Goal: Use online tool/utility: Use online tool/utility

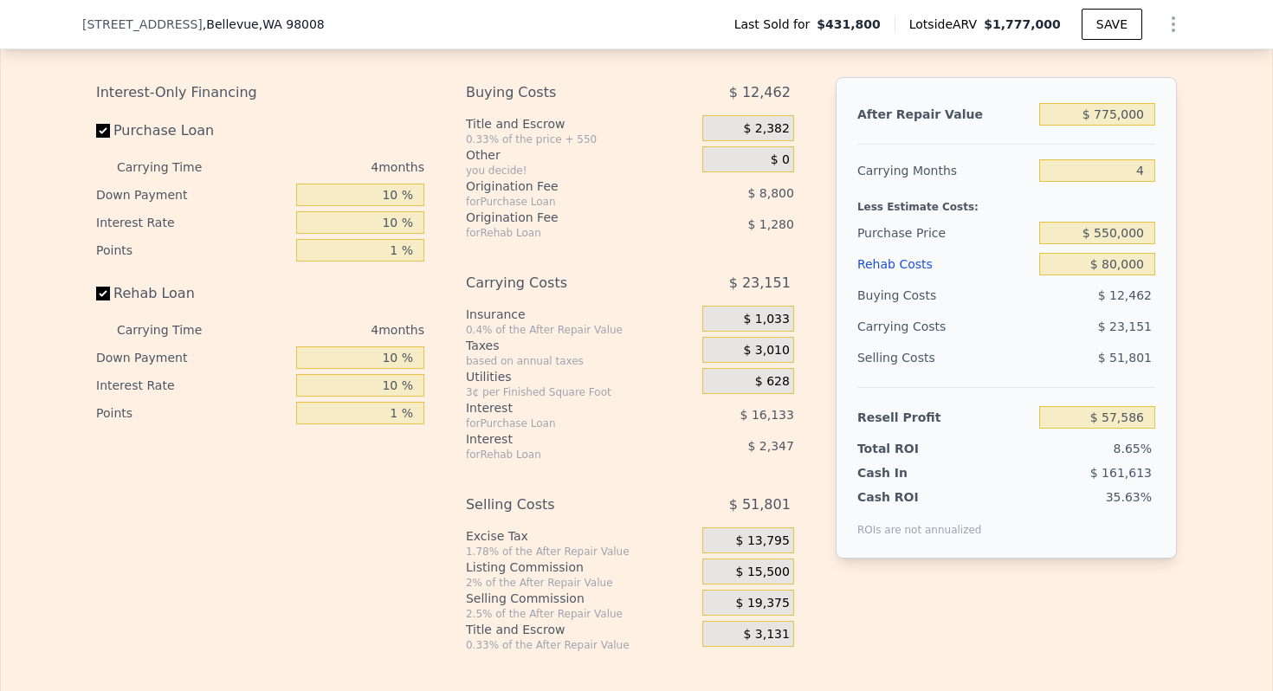
scroll to position [0, 7]
click at [1119, 232] on input "$ 550,000" at bounding box center [1097, 233] width 116 height 23
type input "$ 1,777,000"
type input "8"
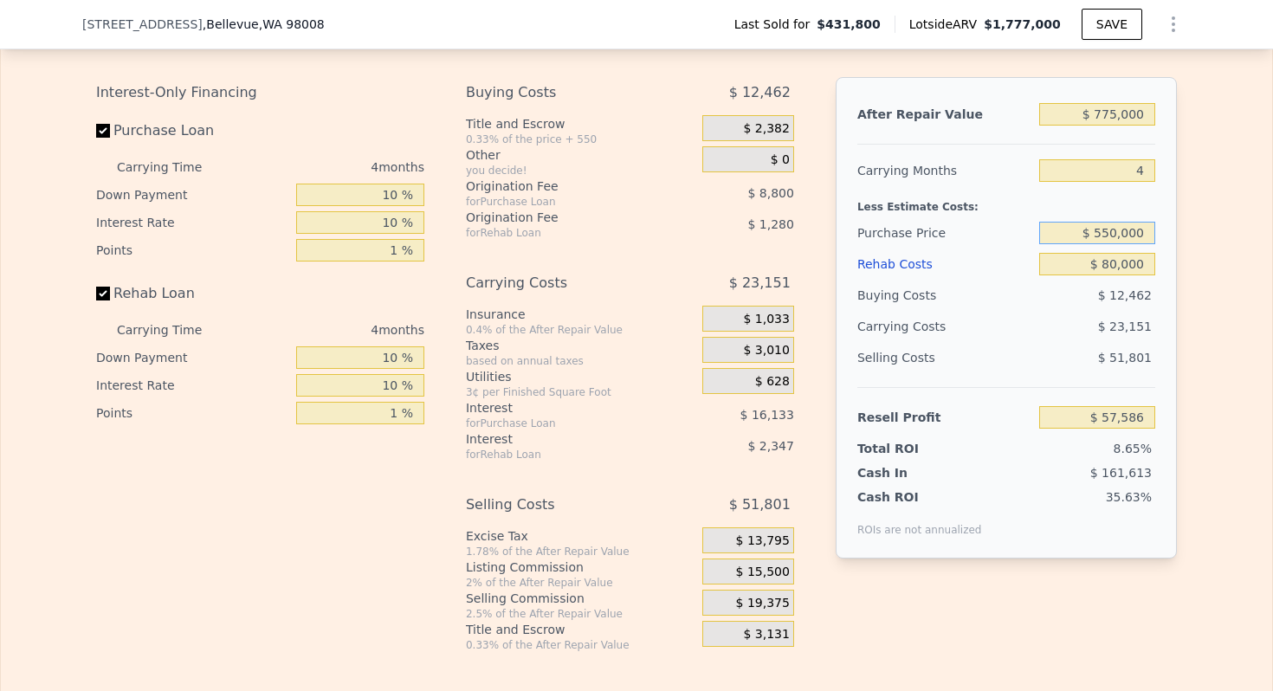
type input "$ 0"
type input "$ 1,145,881"
click at [1119, 232] on input "$ 550,000" at bounding box center [1097, 233] width 116 height 23
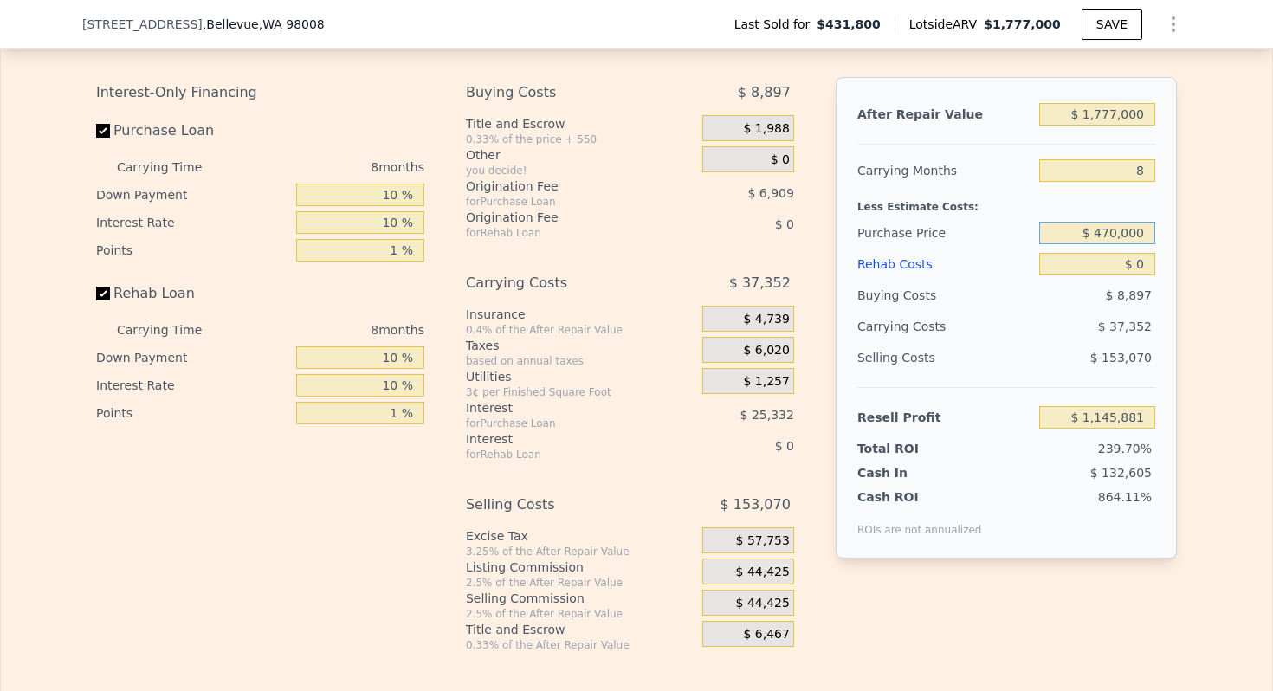
type input "$ 470,000"
click at [1109, 114] on input "$ 1,777,000" at bounding box center [1097, 114] width 116 height 23
type input "$ 1,104,703"
click at [1109, 114] on input "$ 1,777,000" at bounding box center [1097, 114] width 116 height 23
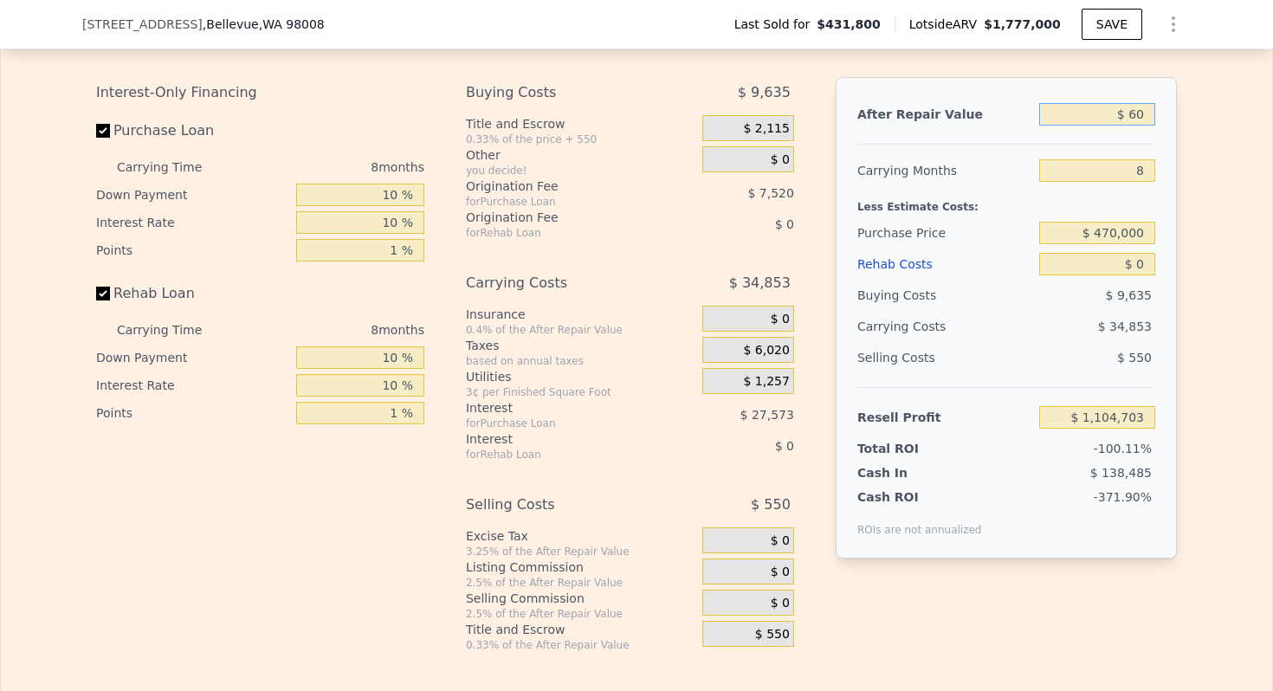
type input "$ 600"
type input "-$ 515,032"
type input "$ 60,000"
type input "-$ 460,348"
type input "$ 600,000"
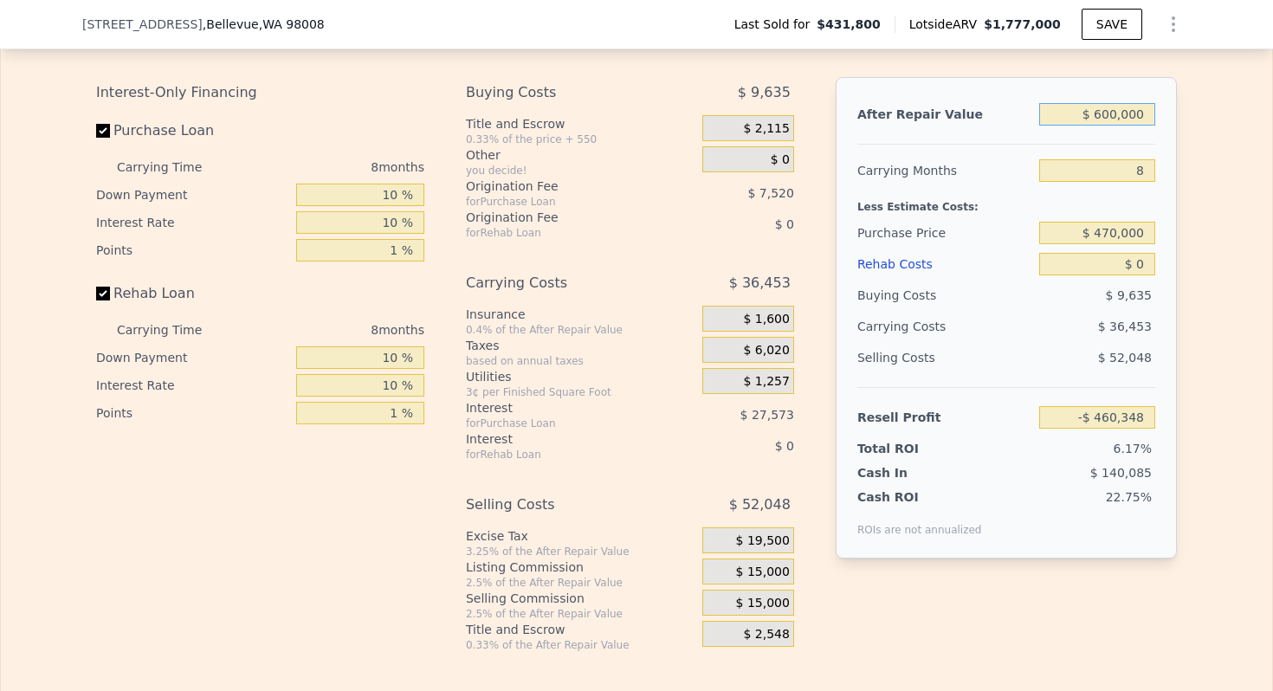
type input "$ 31,864"
type input "$ 600,000"
click at [1128, 166] on input "8" at bounding box center [1097, 170] width 116 height 23
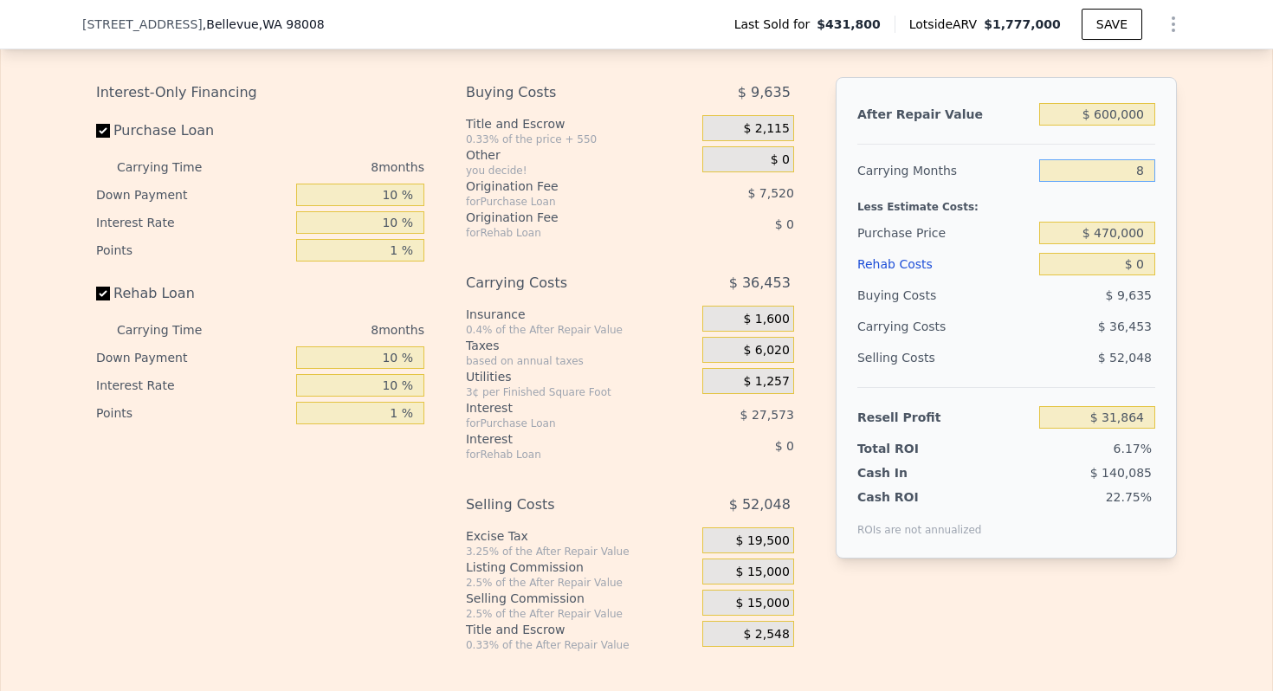
type input "4"
type input "$ 50,091"
type input "4"
click at [770, 575] on span "$ 15,000" at bounding box center [763, 572] width 54 height 16
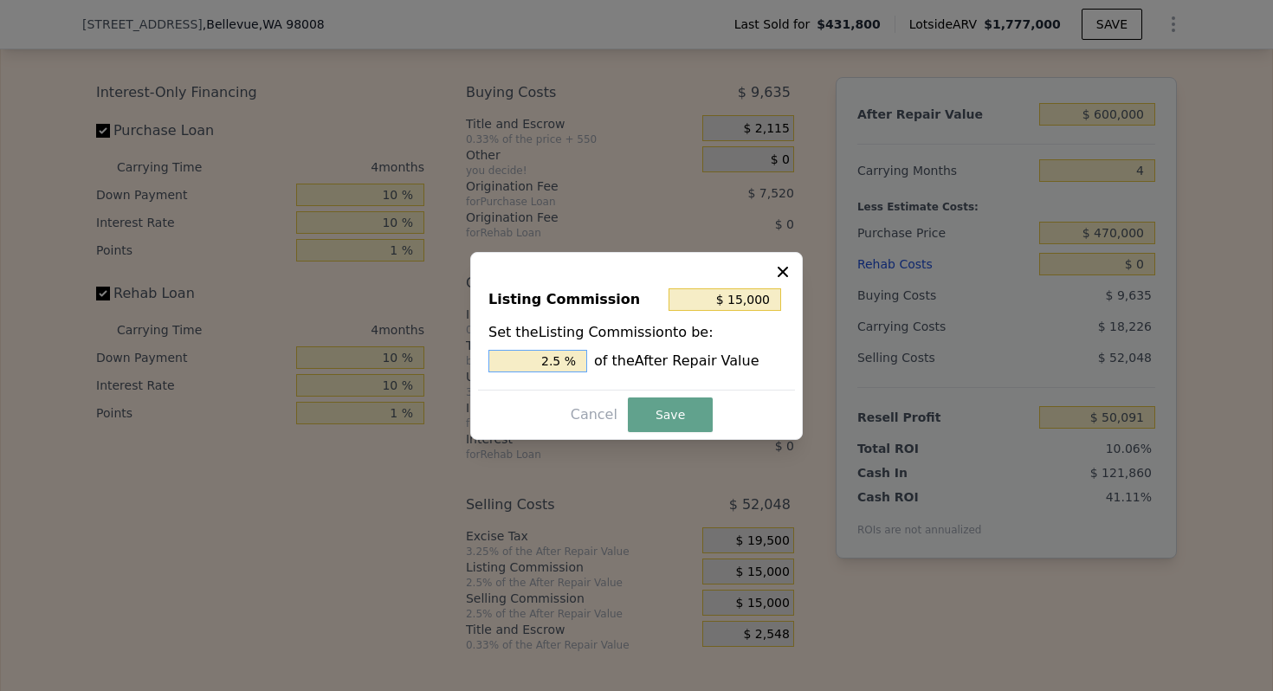
click at [530, 350] on input "2.5 %" at bounding box center [537, 361] width 99 height 23
type input "$ 6,000"
type input "1. %"
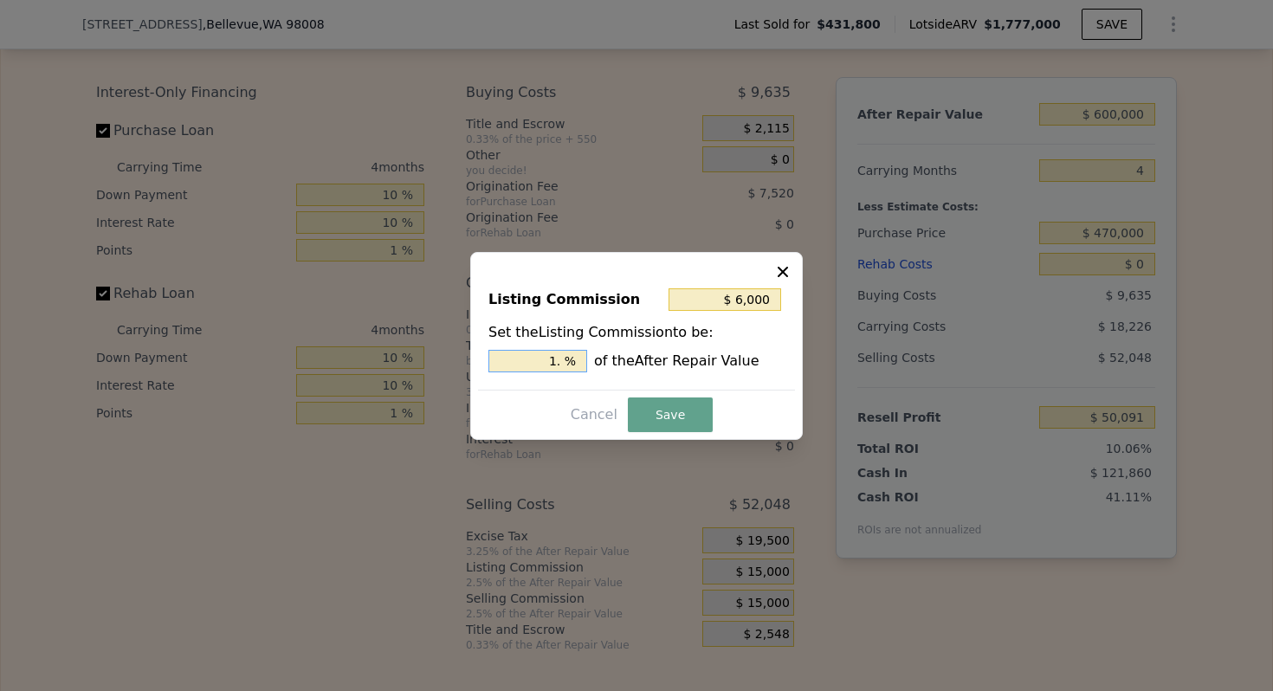
type input "$ 9,000"
type input "1.5 %"
click at [673, 418] on button "Save" at bounding box center [670, 414] width 85 height 35
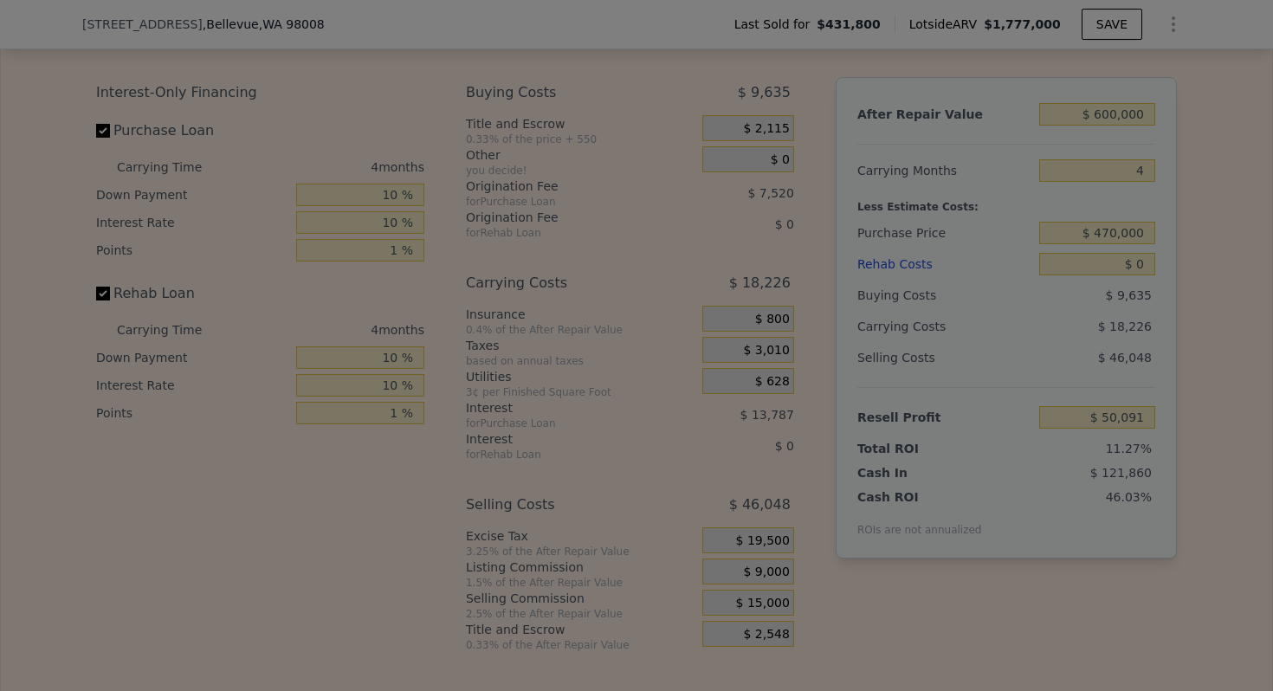
type input "$ 56,091"
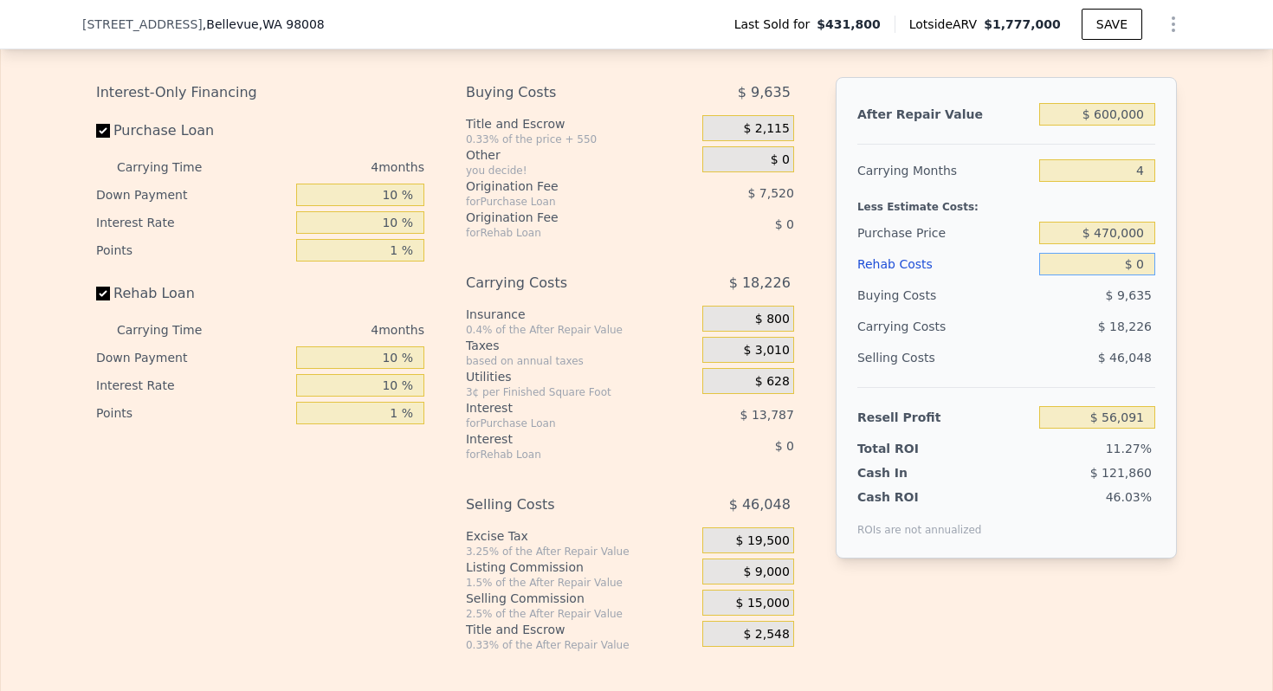
click at [1149, 263] on input "$ 0" at bounding box center [1097, 264] width 116 height 23
type input "$ 7"
type input "$ 56,084"
type input "$ 70,000"
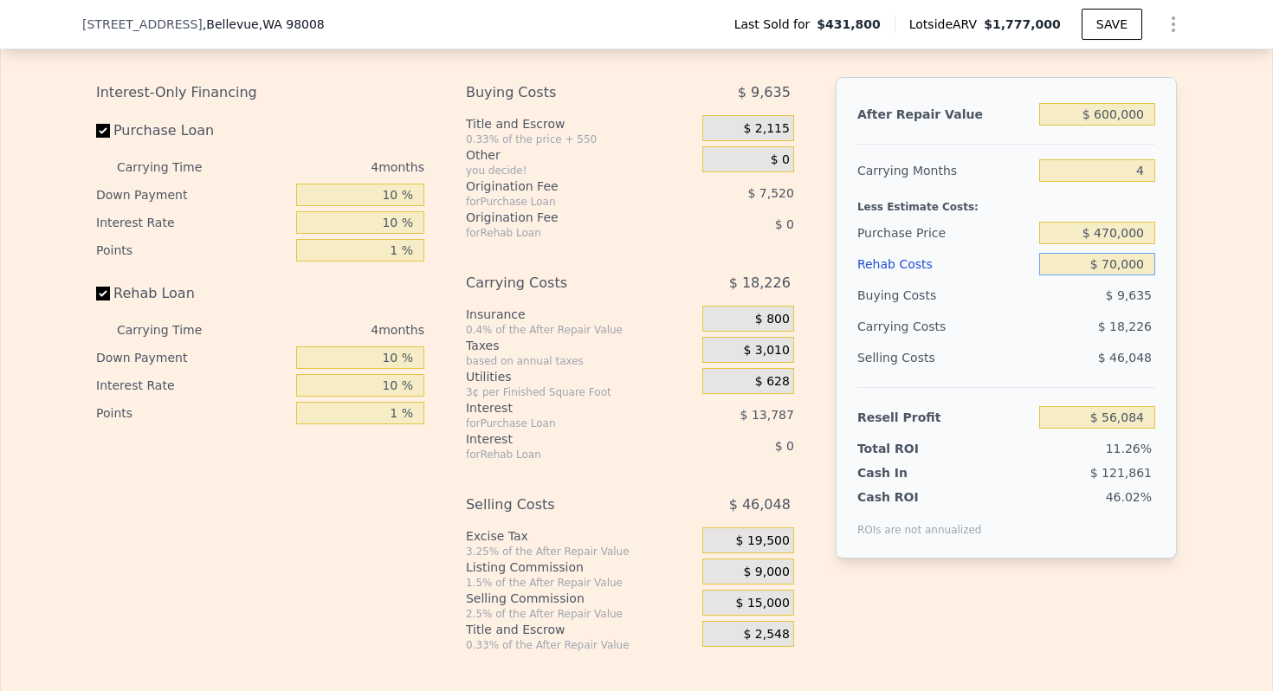
type input "-$ 17,081"
type input "$ 70,000"
click at [952, 229] on div "Purchase Price" at bounding box center [944, 232] width 175 height 31
click at [1116, 108] on input "$ 600,000" at bounding box center [1097, 114] width 116 height 23
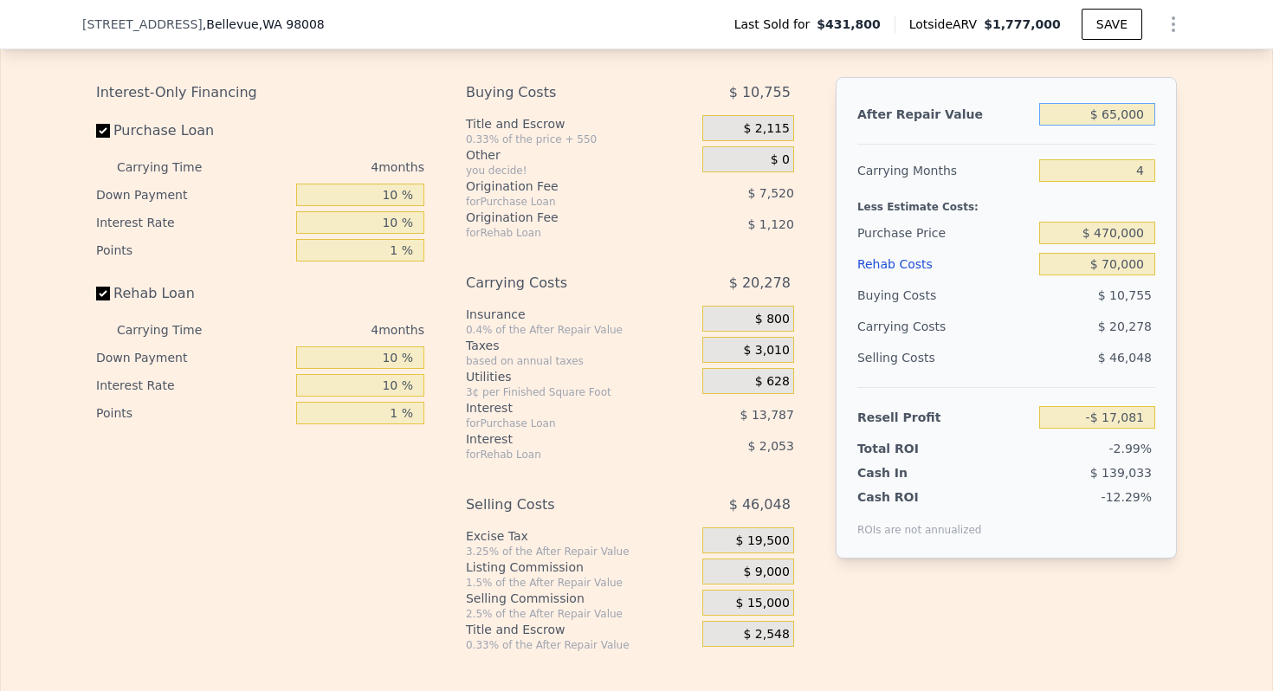
type input "$ 650,000"
type input "$ 29,060"
type input "$ 650,000"
click at [886, 182] on div "Carrying Months" at bounding box center [944, 170] width 175 height 31
click at [1126, 234] on input "$ 470,000" at bounding box center [1097, 233] width 116 height 23
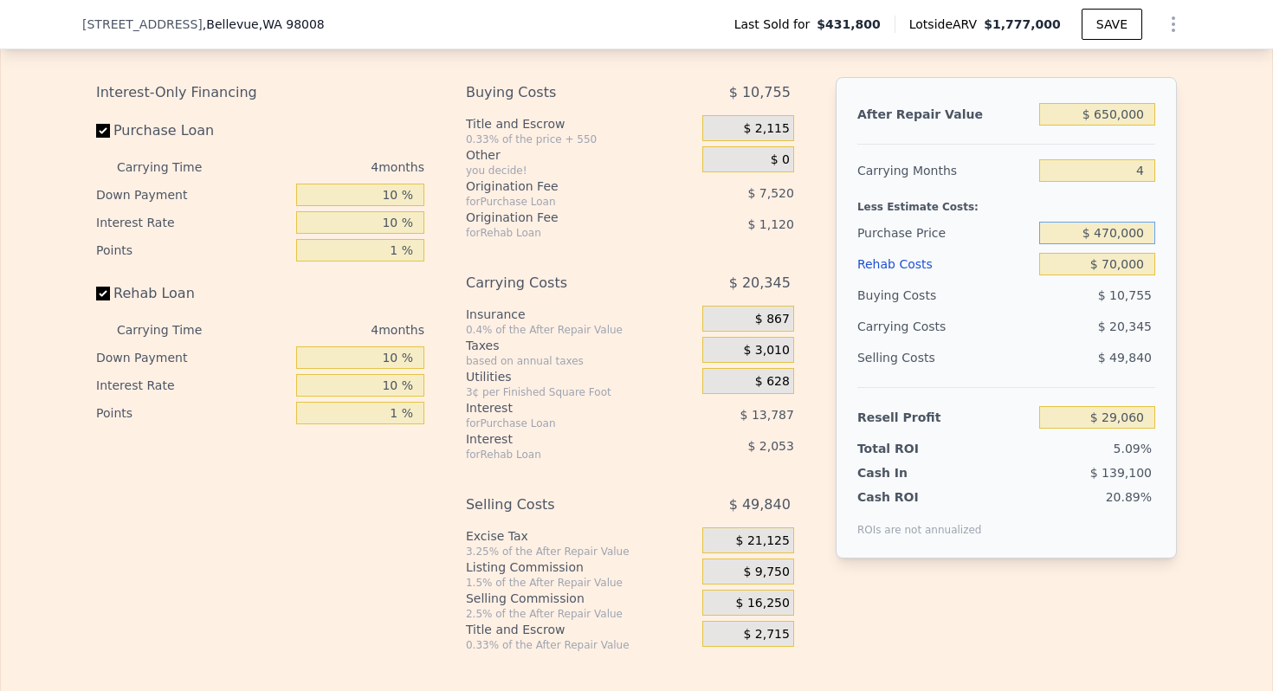
click at [1126, 234] on input "$ 470,000" at bounding box center [1097, 233] width 116 height 23
type input "$ 440,000"
click at [906, 208] on div "Less Estimate Costs:" at bounding box center [1006, 201] width 298 height 31
type input "$ 60,520"
click at [1120, 113] on input "$ 650,000" at bounding box center [1097, 114] width 116 height 23
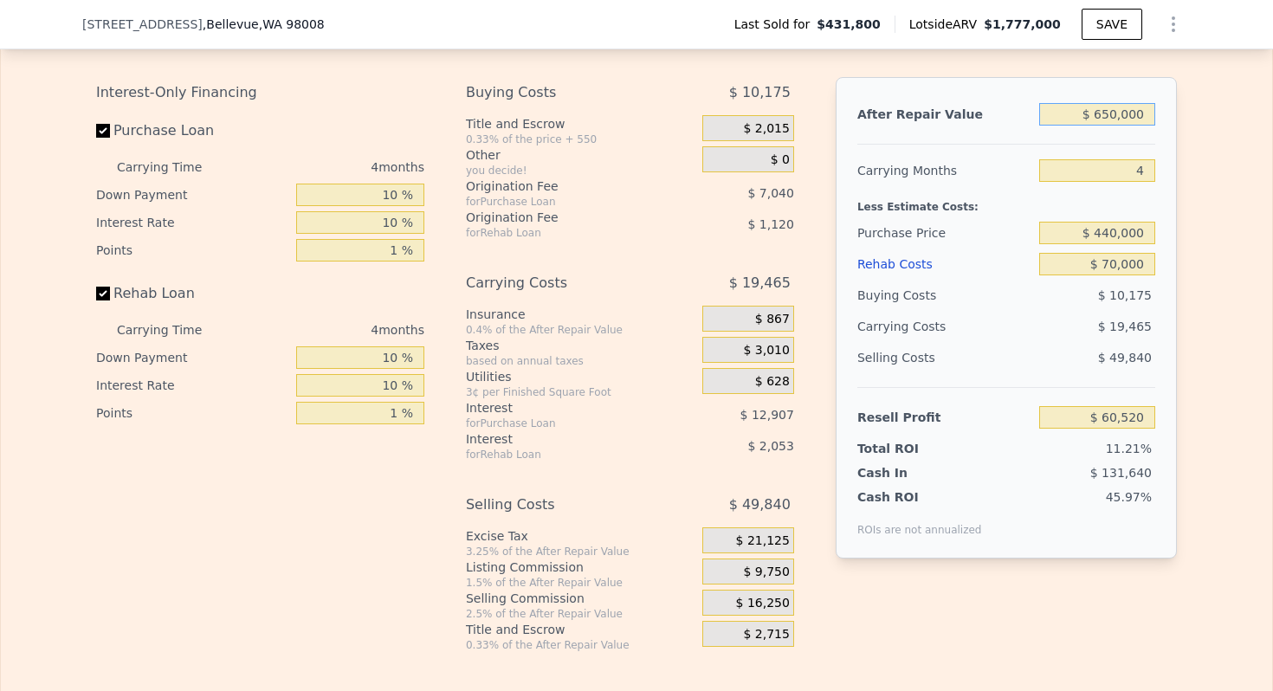
click at [1120, 113] on input "$ 650,000" at bounding box center [1097, 114] width 116 height 23
click at [912, 166] on div "Carrying Months" at bounding box center [944, 170] width 175 height 31
click at [1108, 122] on input "$ 650,000" at bounding box center [1097, 114] width 116 height 23
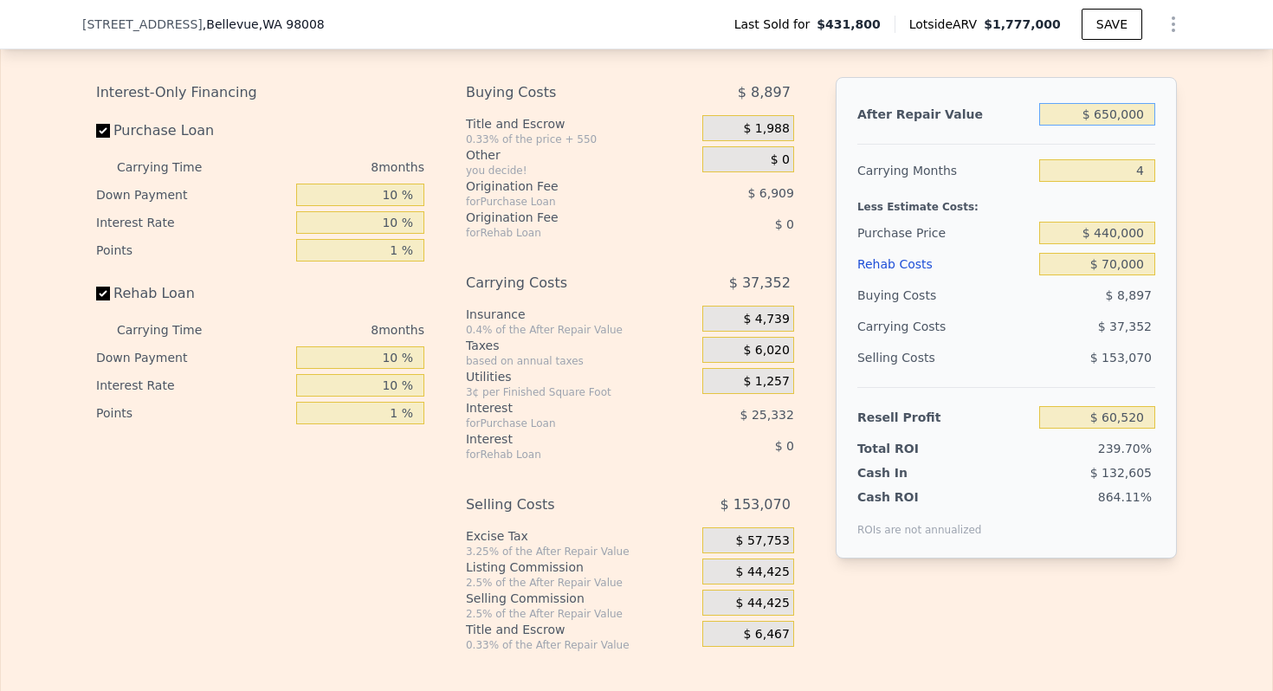
type input "$ 1,777,000"
type input "8"
type input "$ 0"
type input "$ 1,145,881"
type input "$ 5"
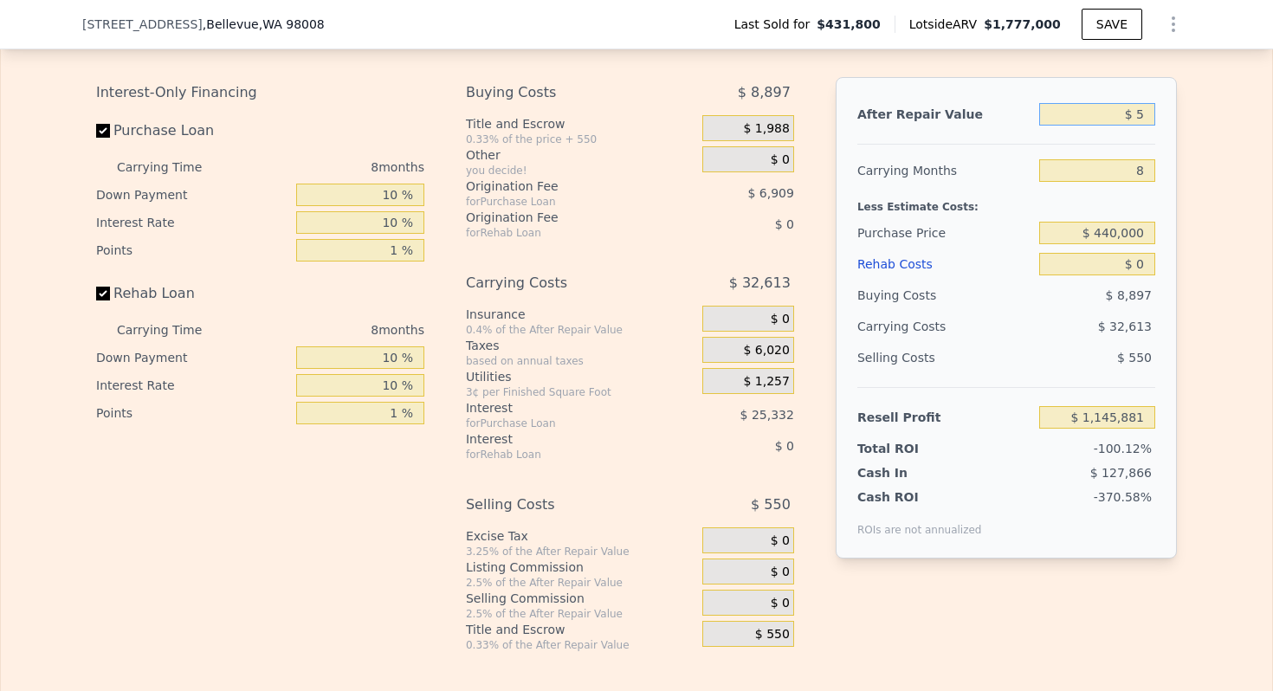
type input "-$ 473,855"
type input "$ 52"
type input "-$ 473,812"
type input "$ 525,000"
type input "$ 4,679"
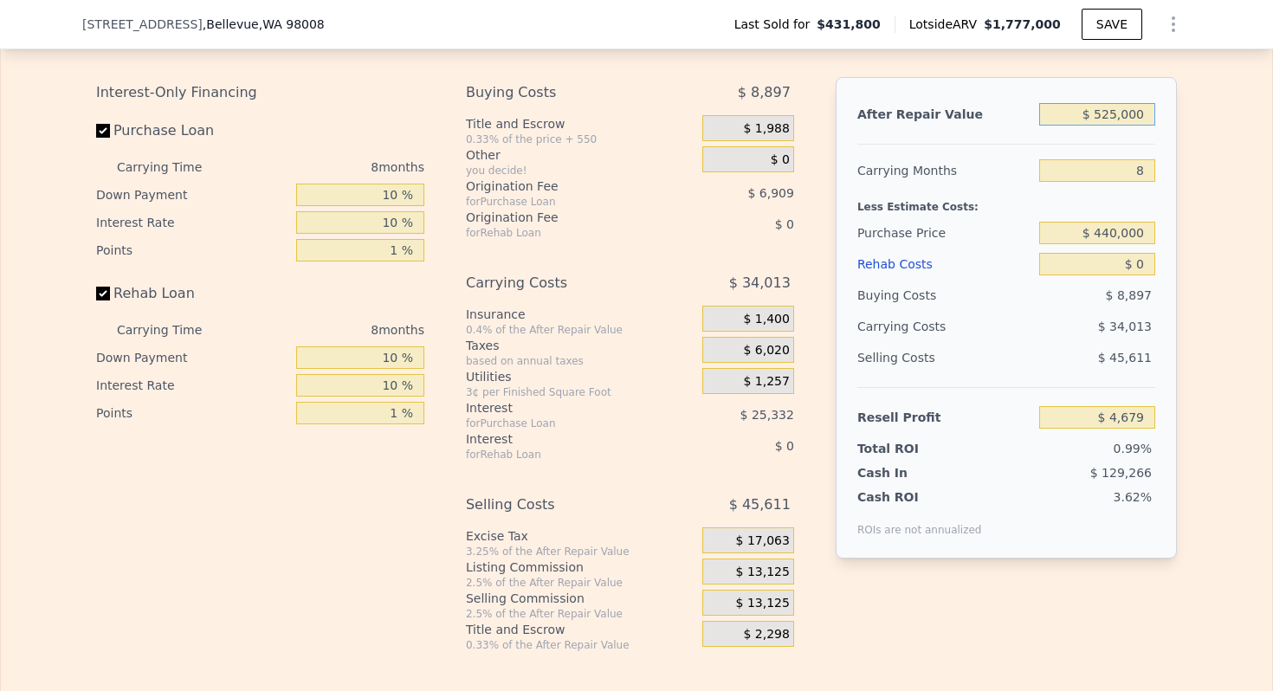
click at [1108, 122] on input "$ 525,000" at bounding box center [1097, 114] width 116 height 23
type input "$ 5"
type input "-$ 473,855"
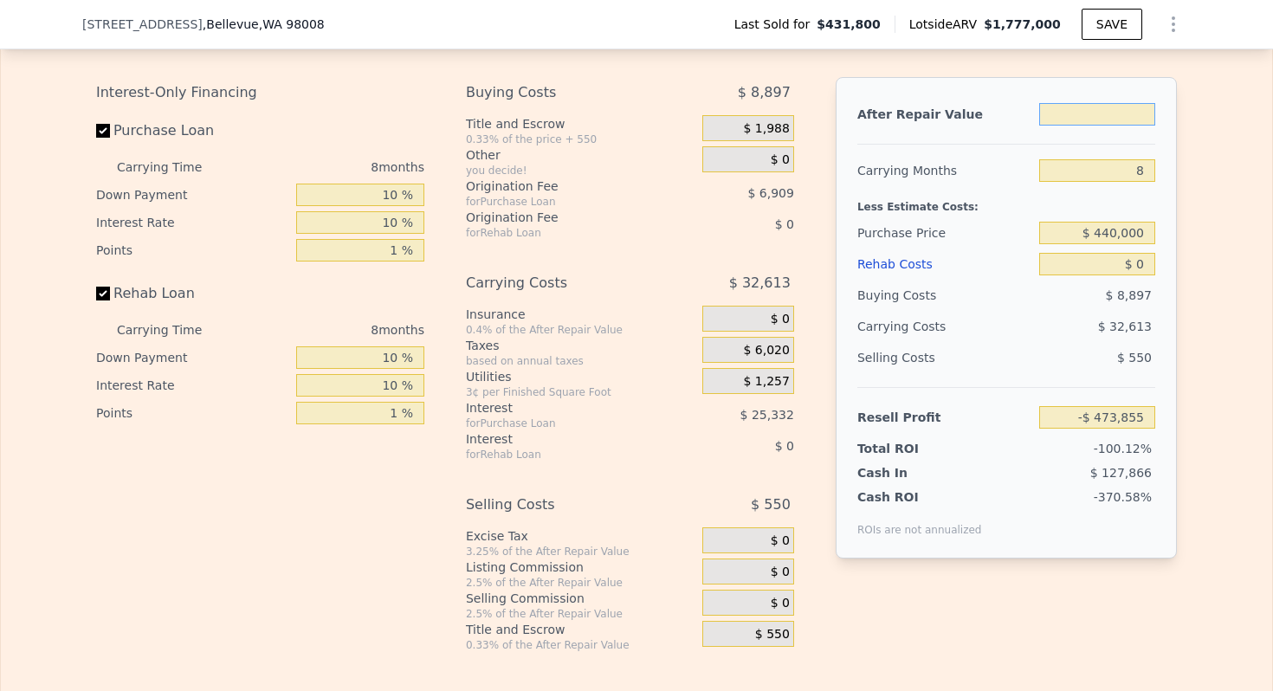
type input "$ 6"
type input "-$ 473,854"
type input "$ 62"
type input "-$ 473,804"
type input "$ 625,000"
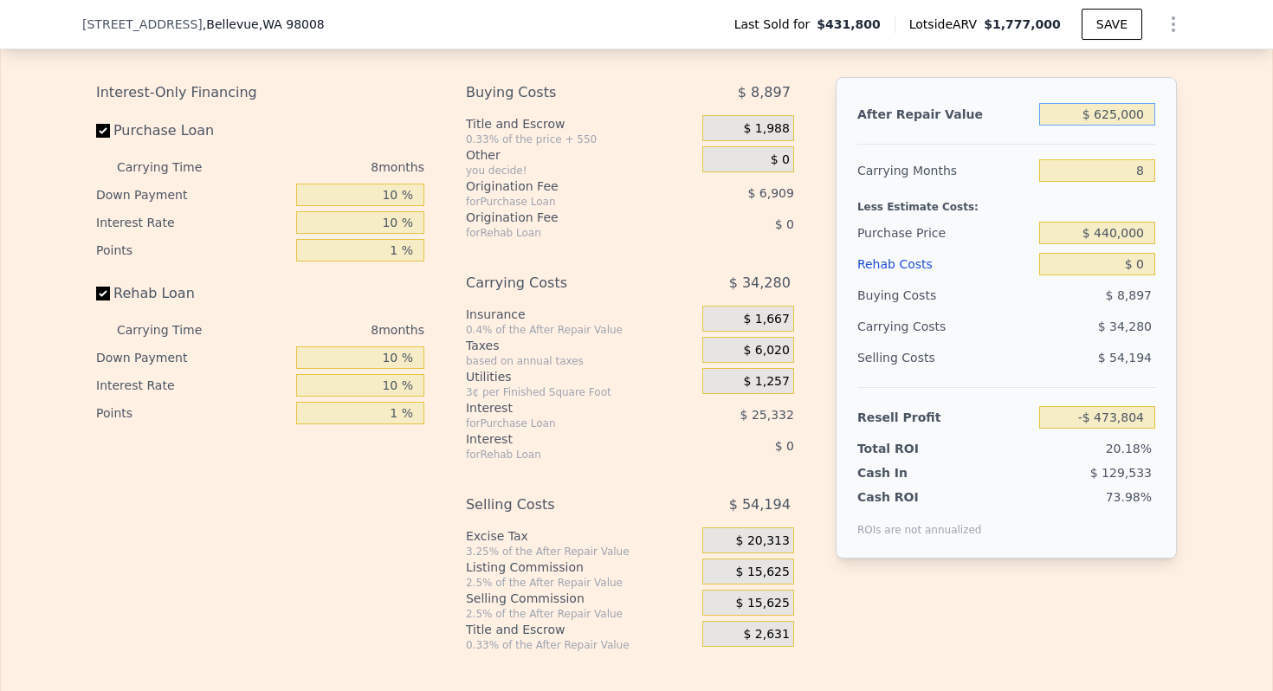
type input "$ 95,829"
type input "$ 625,000"
click at [1133, 166] on input "8" at bounding box center [1097, 170] width 116 height 23
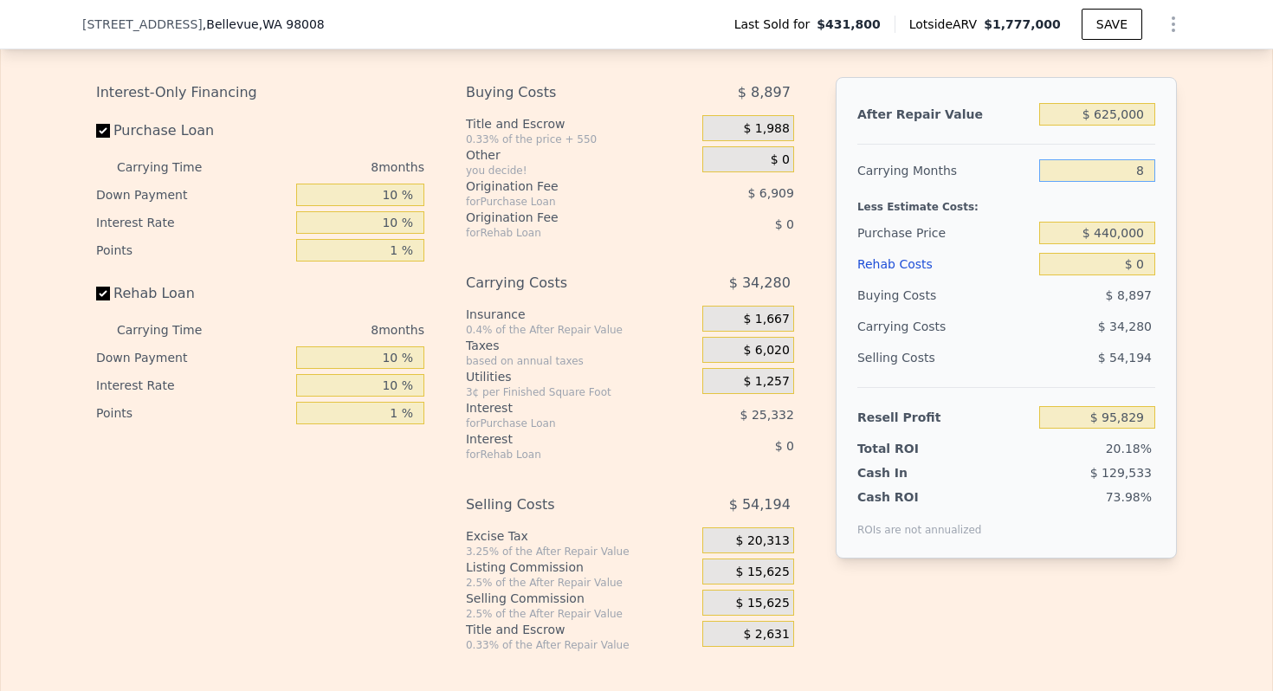
type input "4"
type input "$ 112,970"
type input "4"
click at [1141, 259] on input "$ 0" at bounding box center [1097, 264] width 116 height 23
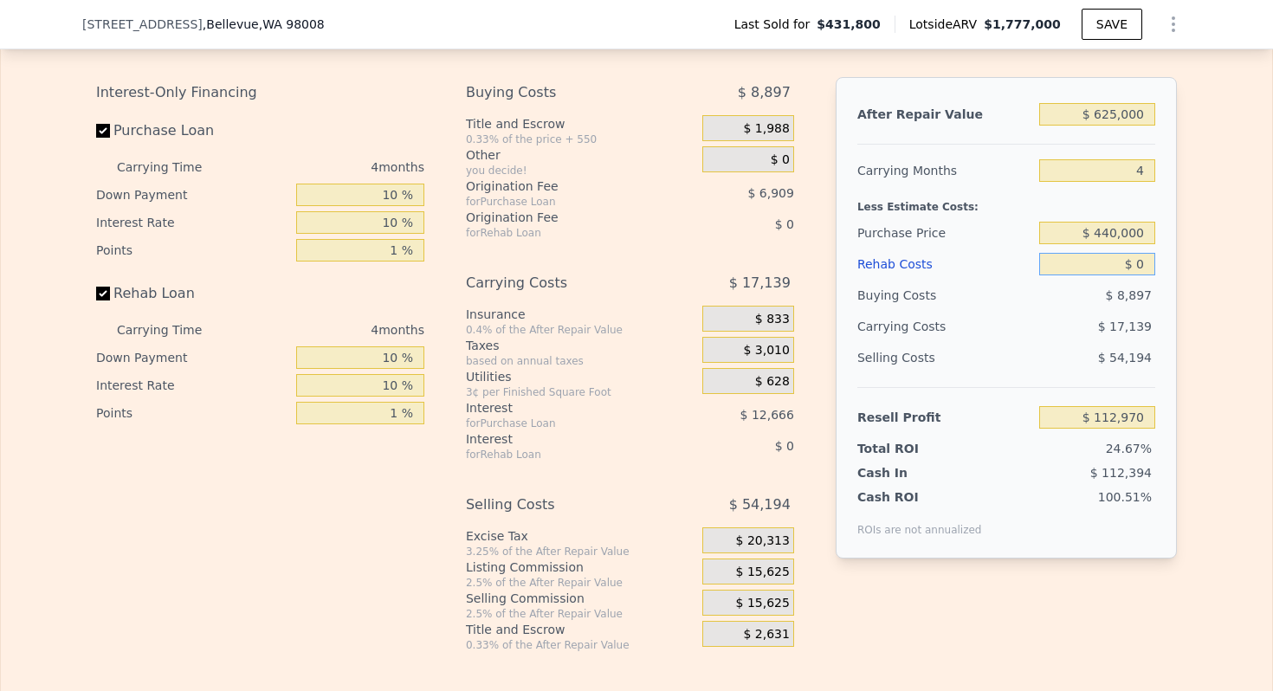
type input "$ 7"
type input "$ 112,963"
type input "$ 70,000"
type input "$ 39,798"
type input "$ 70,000"
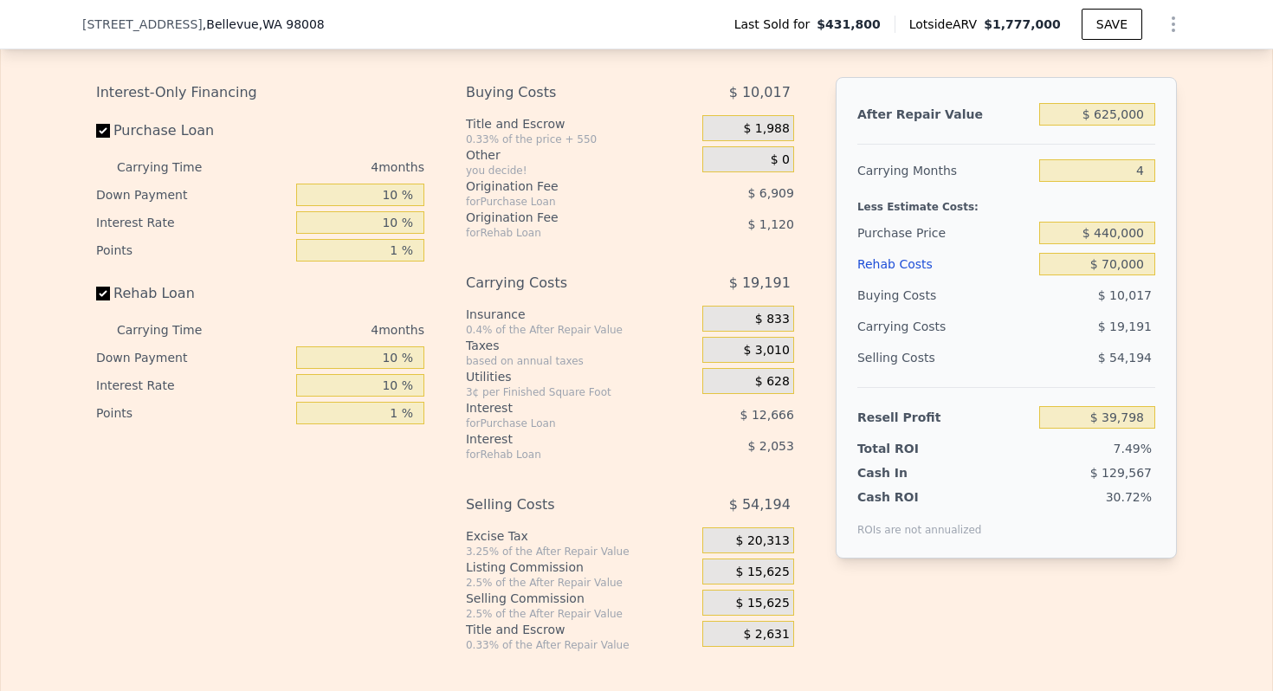
click at [923, 195] on div "Less Estimate Costs:" at bounding box center [1006, 201] width 298 height 31
click at [764, 575] on span "$ 15,625" at bounding box center [763, 572] width 54 height 16
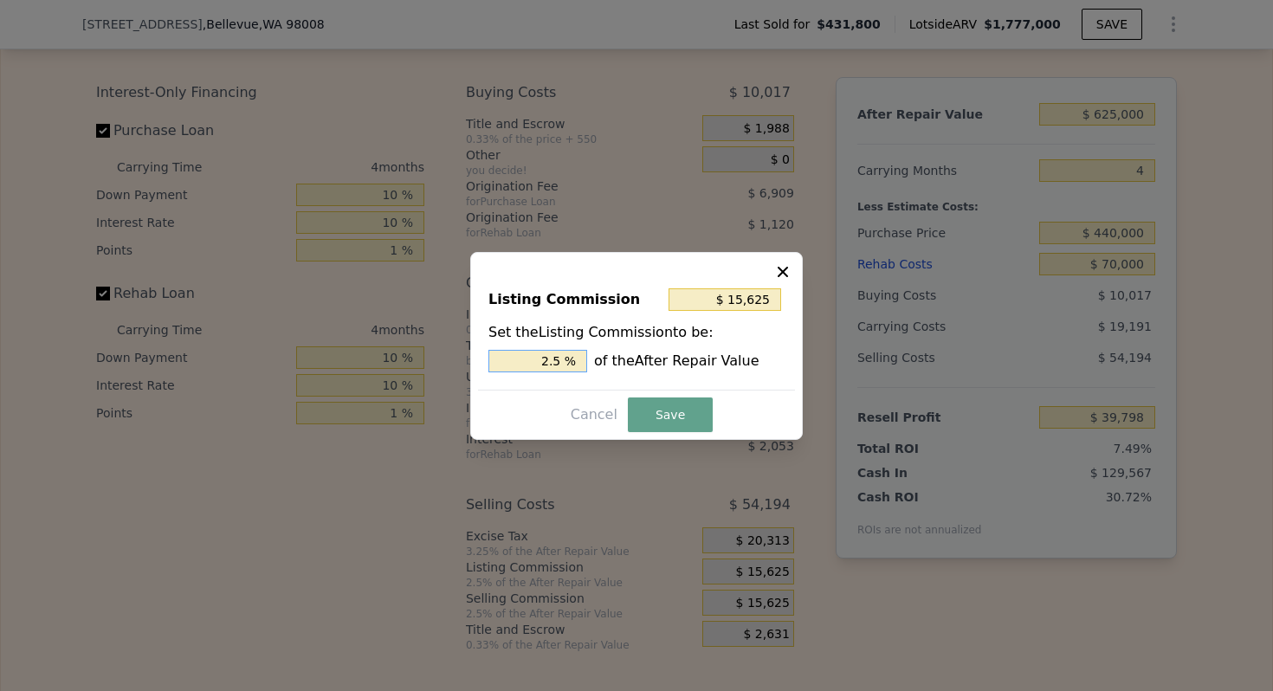
click at [551, 359] on input "2.5 %" at bounding box center [537, 361] width 99 height 23
type input "$ 6,250"
type input "1. %"
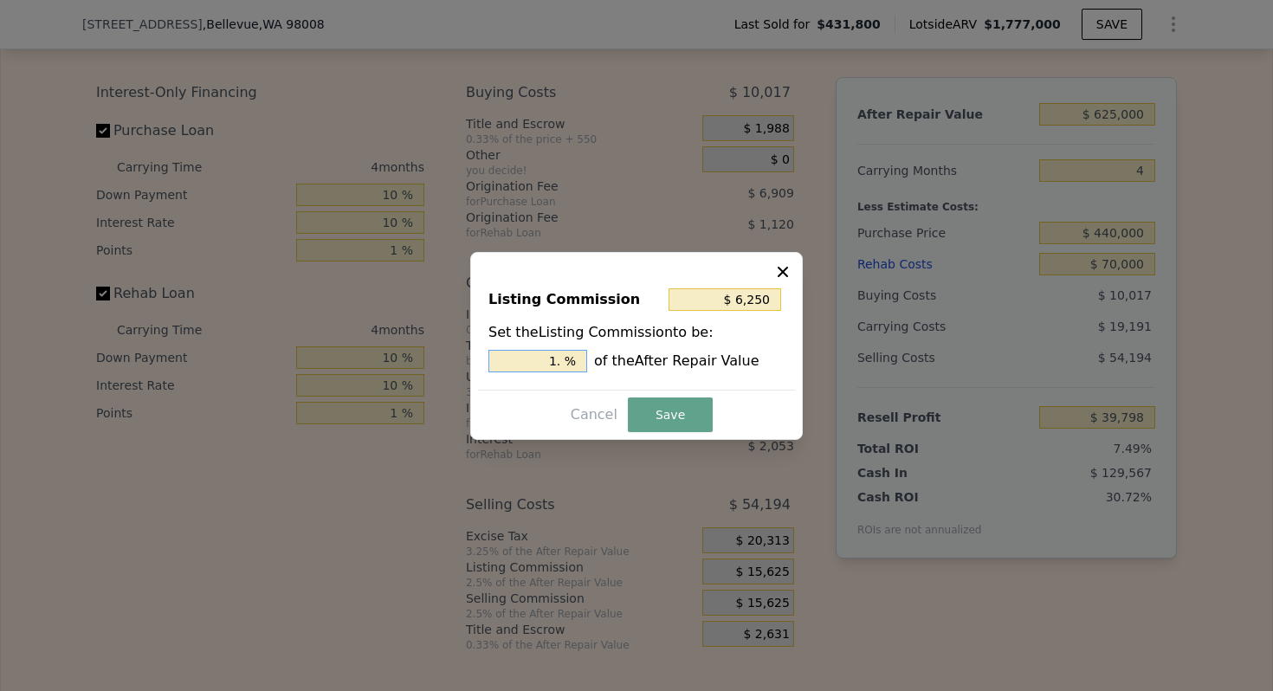
type input "$ 9,375"
type input "1.5 %"
click at [689, 414] on button "Save" at bounding box center [670, 414] width 85 height 35
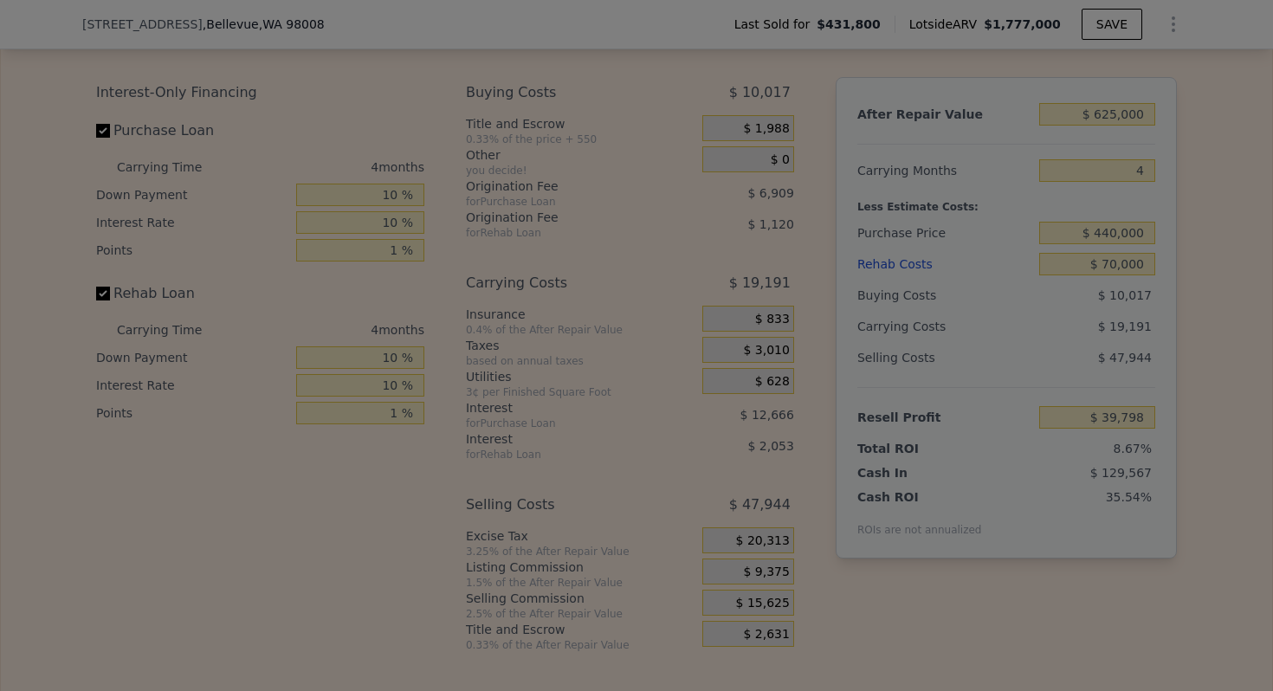
type input "$ 46,048"
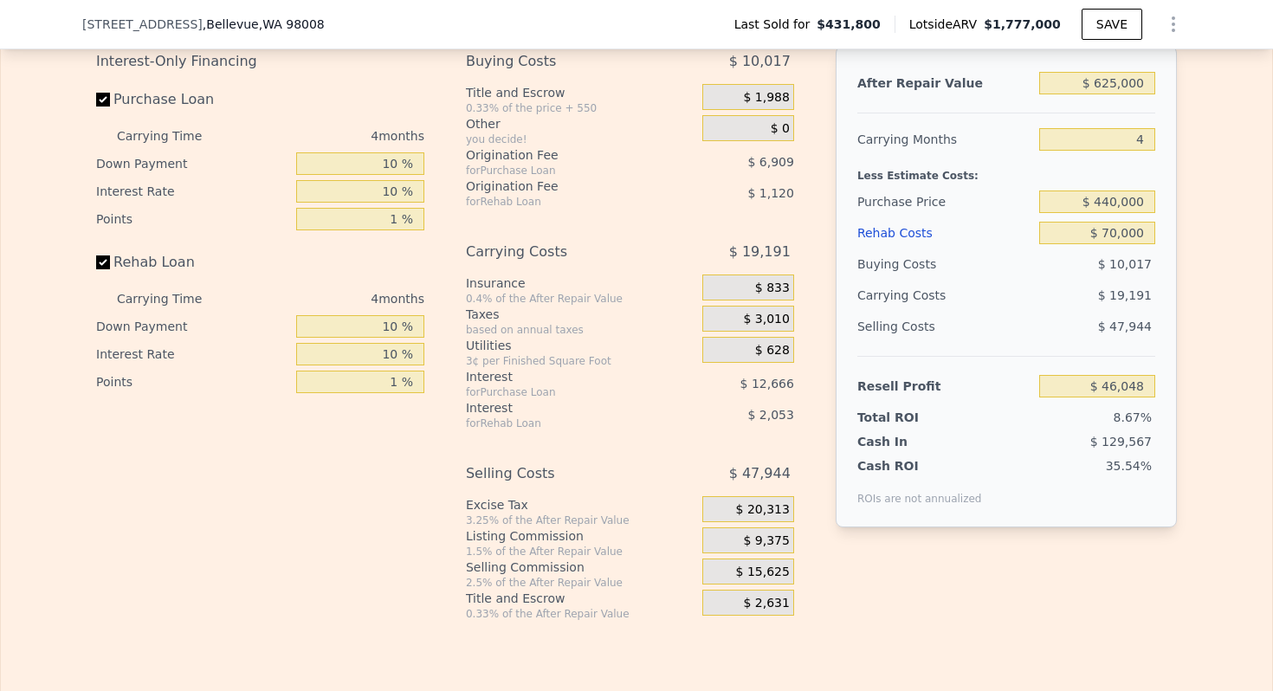
scroll to position [2690, 0]
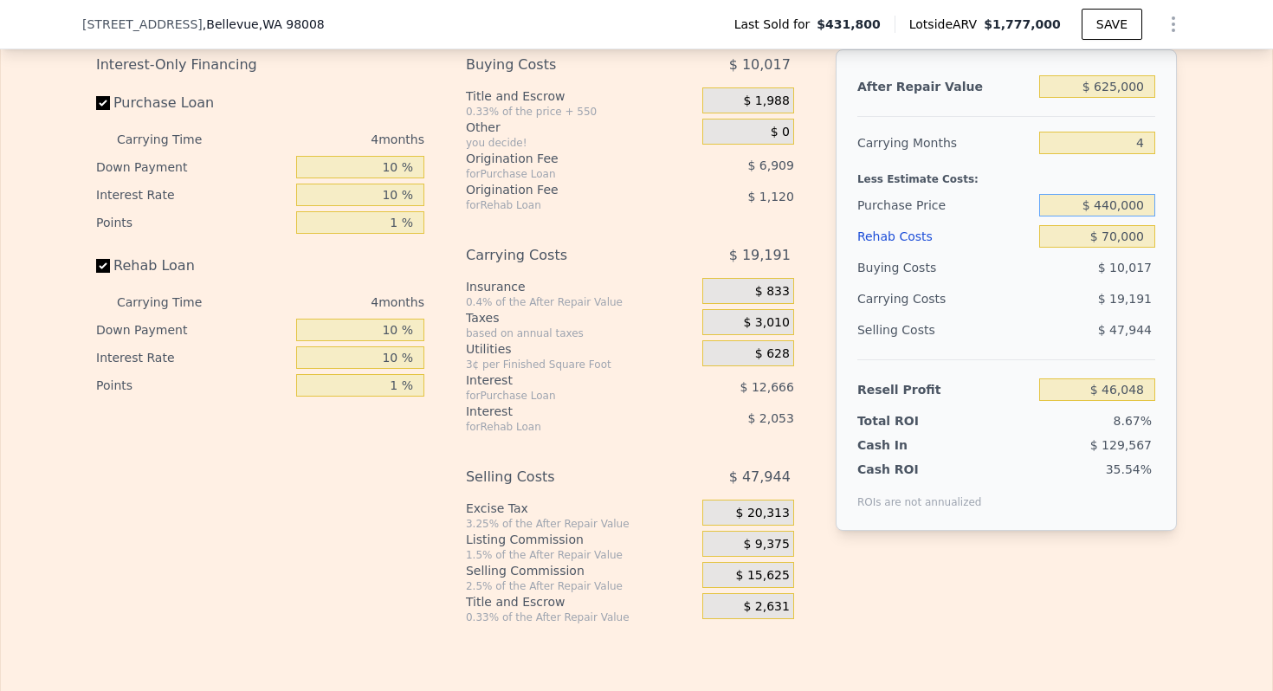
click at [1116, 207] on input "$ 440,000" at bounding box center [1097, 205] width 116 height 23
type input "$ 400,000"
click at [901, 195] on div "Purchase Price" at bounding box center [944, 205] width 175 height 31
type input "$ 79,399"
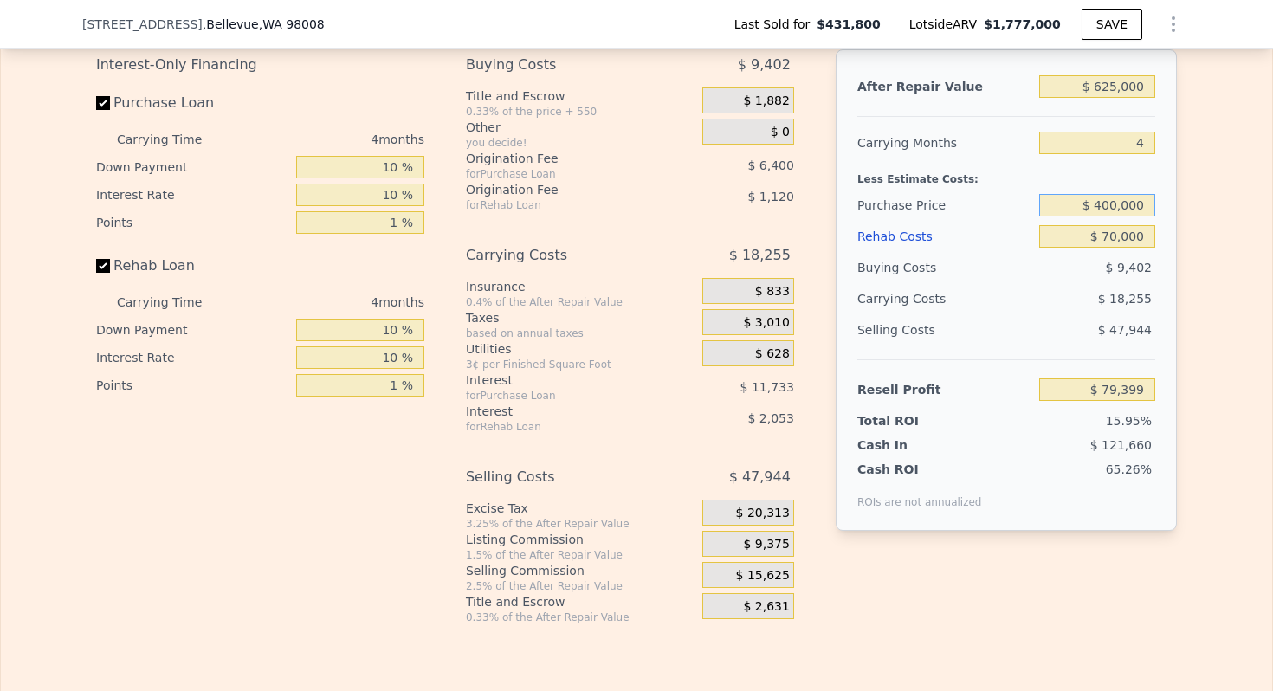
click at [1131, 205] on input "$ 400,000" at bounding box center [1097, 205] width 116 height 23
type input "$ 425,000"
click at [961, 180] on div "Less Estimate Costs:" at bounding box center [1006, 173] width 298 height 31
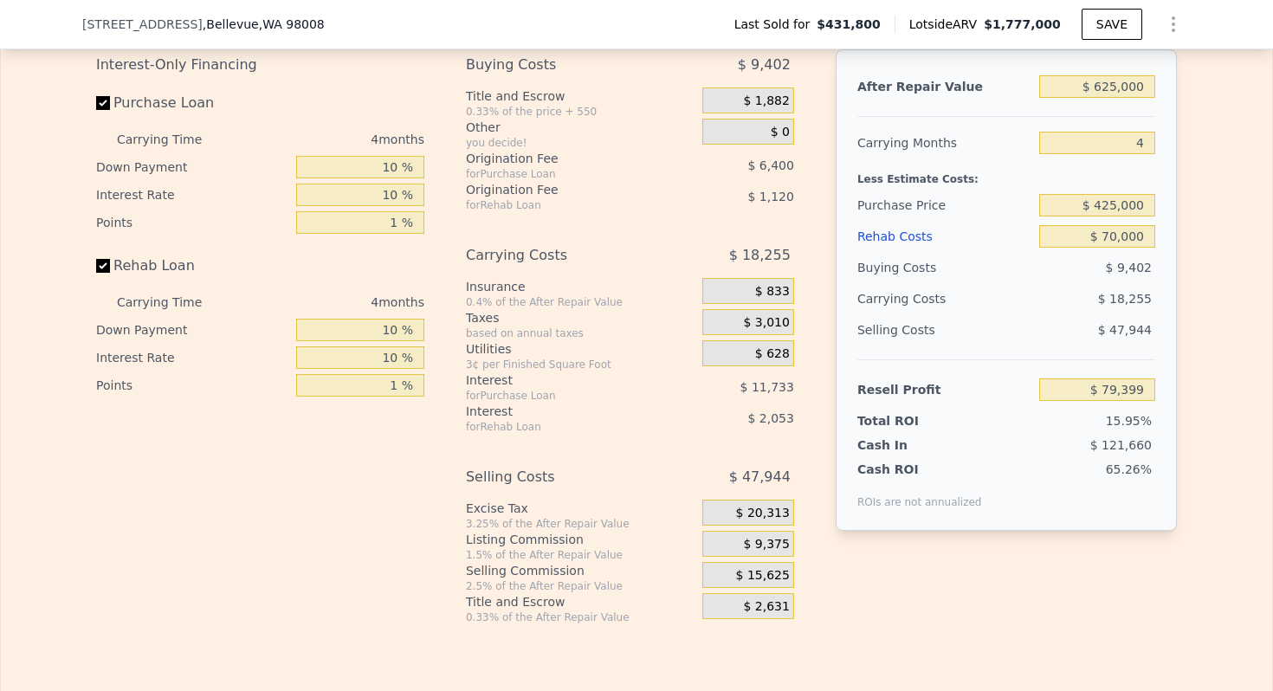
type input "$ 53,180"
click at [1125, 234] on input "$ 70,000" at bounding box center [1097, 236] width 116 height 23
type input "$ 90,000"
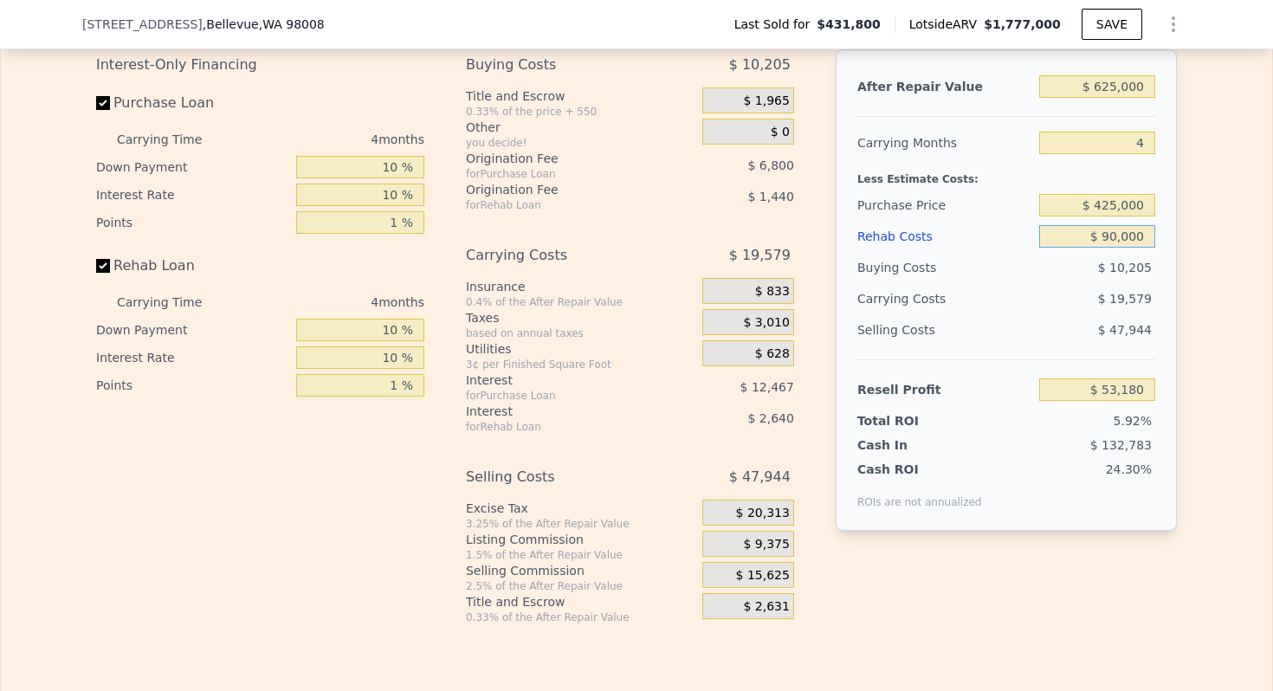
type input "$ 32,272"
type input "$ 90,000"
click at [983, 172] on div "Less Estimate Costs:" at bounding box center [1006, 173] width 298 height 31
click at [1130, 203] on input "$ 425,000" at bounding box center [1097, 205] width 116 height 23
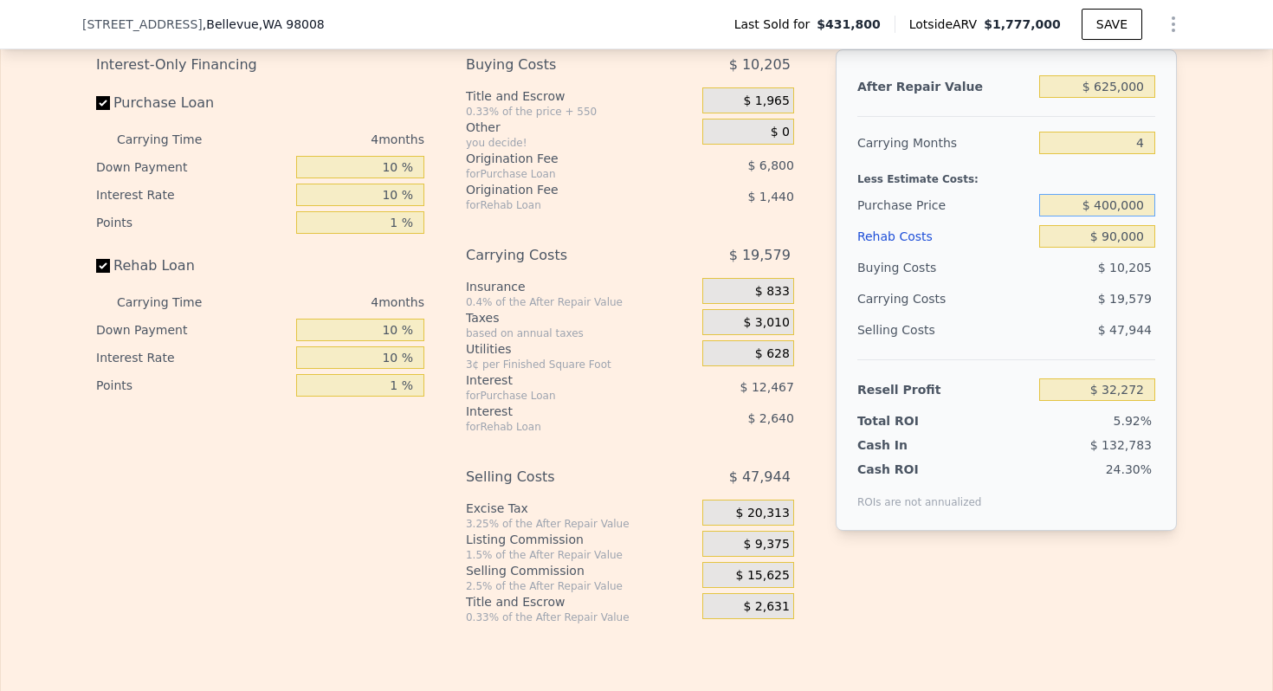
type input "$ 400,000"
click at [980, 164] on div "Less Estimate Costs:" at bounding box center [1006, 173] width 298 height 31
type input "$ 58,491"
type input "$ 1,777,000"
type input "8"
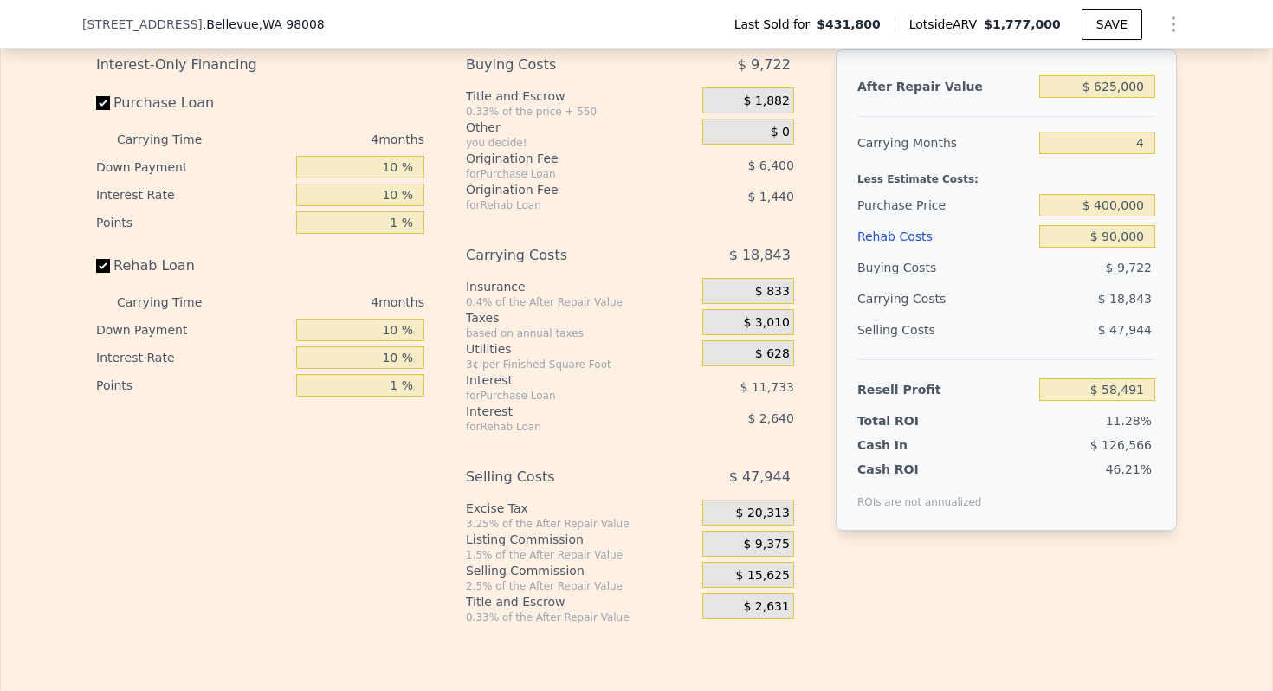
type input "$ 0"
type input "$ 1,145,881"
